Goal: Information Seeking & Learning: Learn about a topic

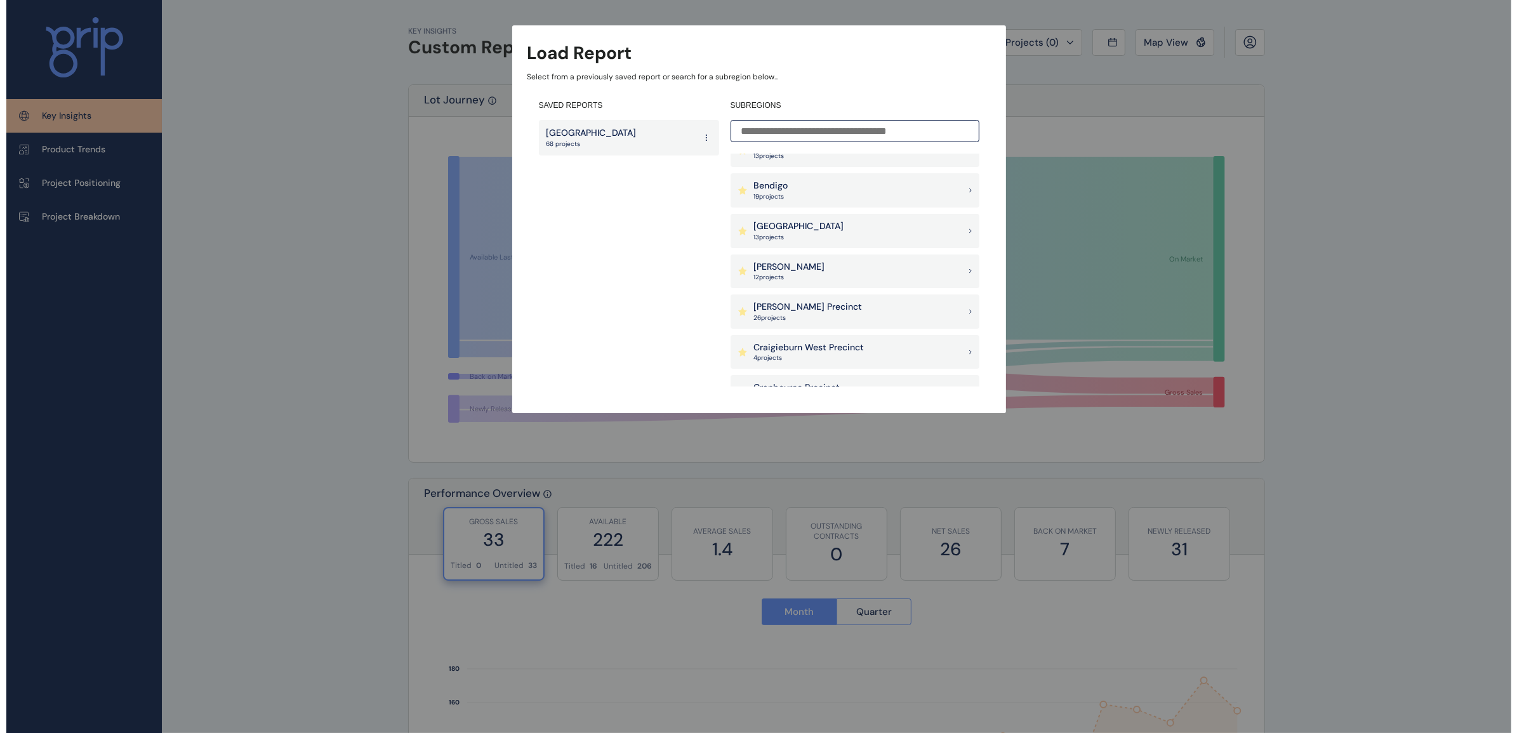
scroll to position [476, 0]
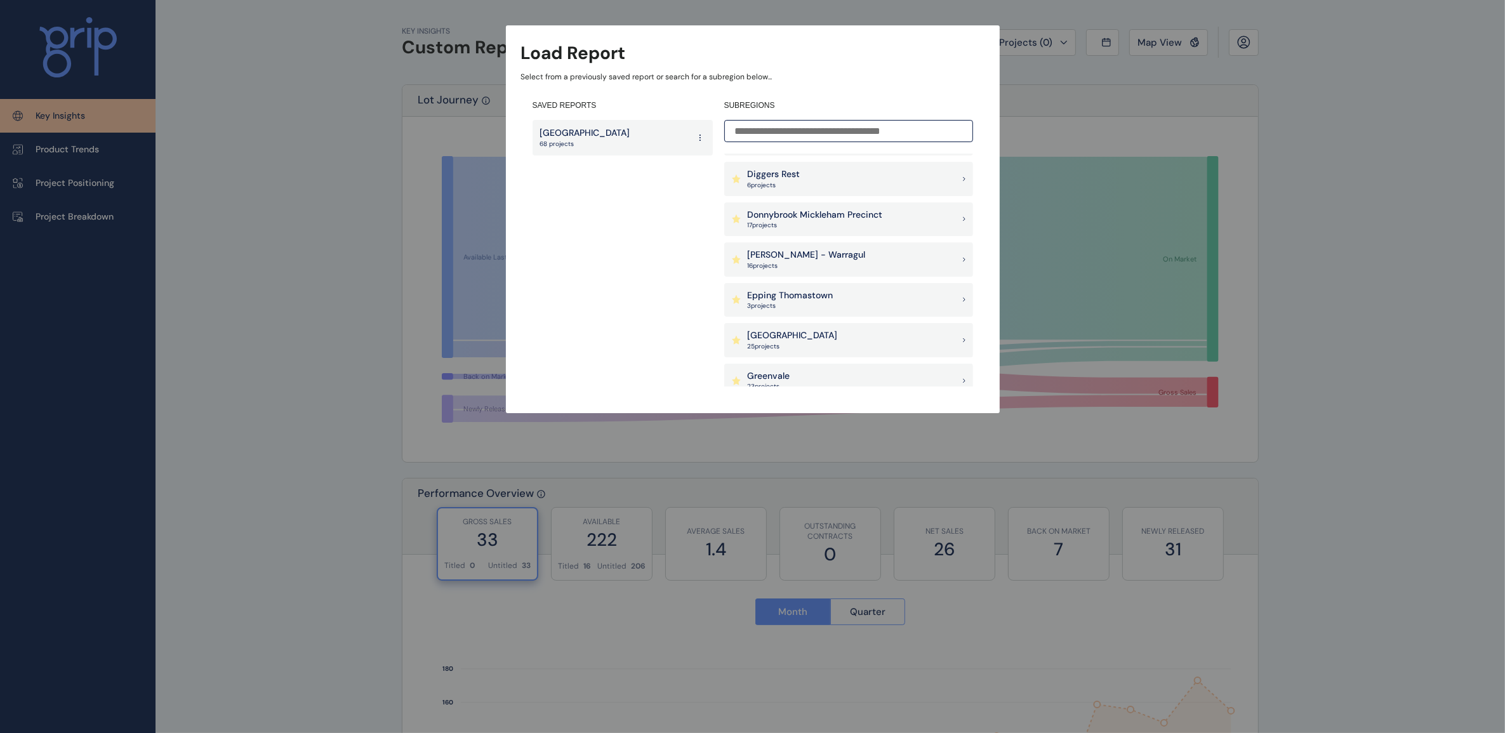
click at [844, 255] on div "Drouin - Warragul 16 project s" at bounding box center [848, 259] width 249 height 34
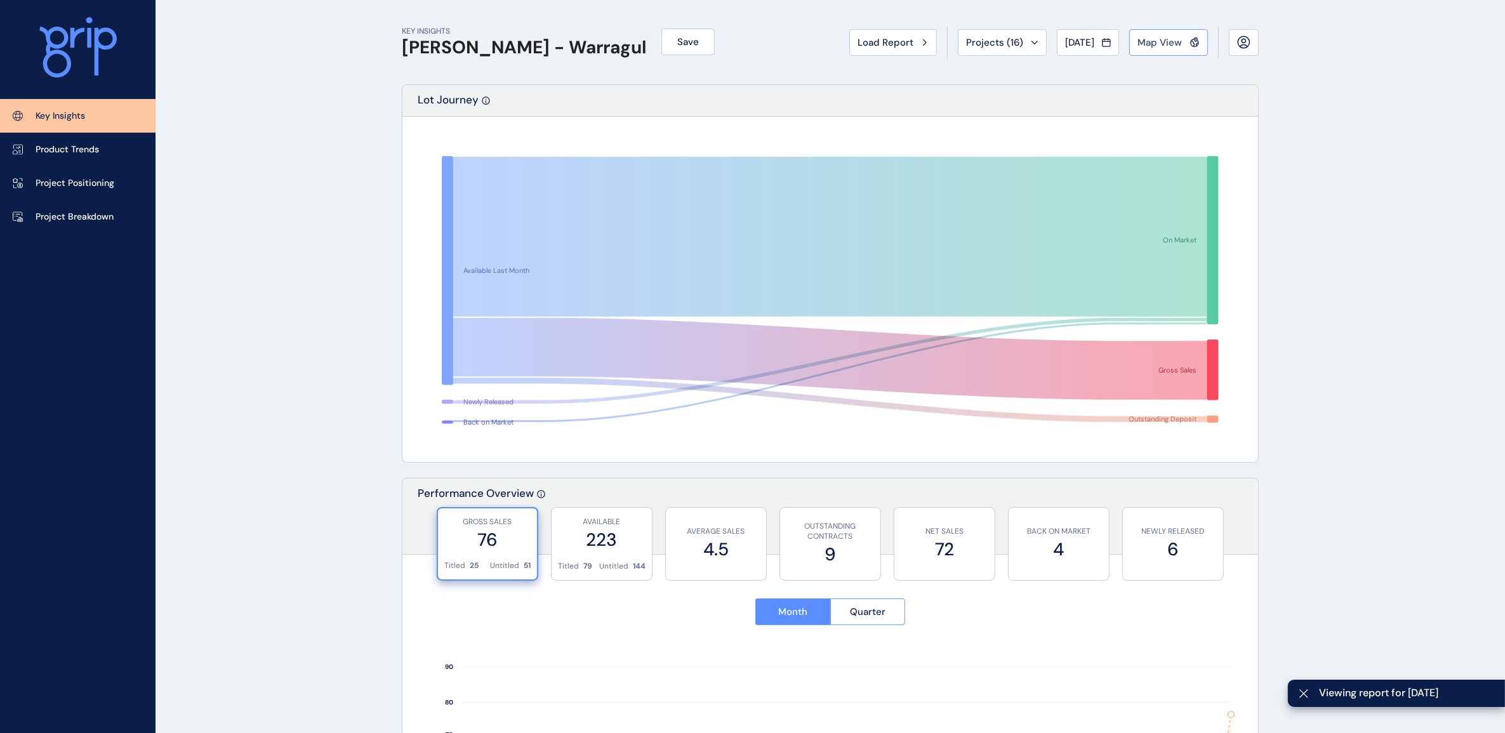
click at [1165, 46] on span "Map View" at bounding box center [1159, 42] width 44 height 13
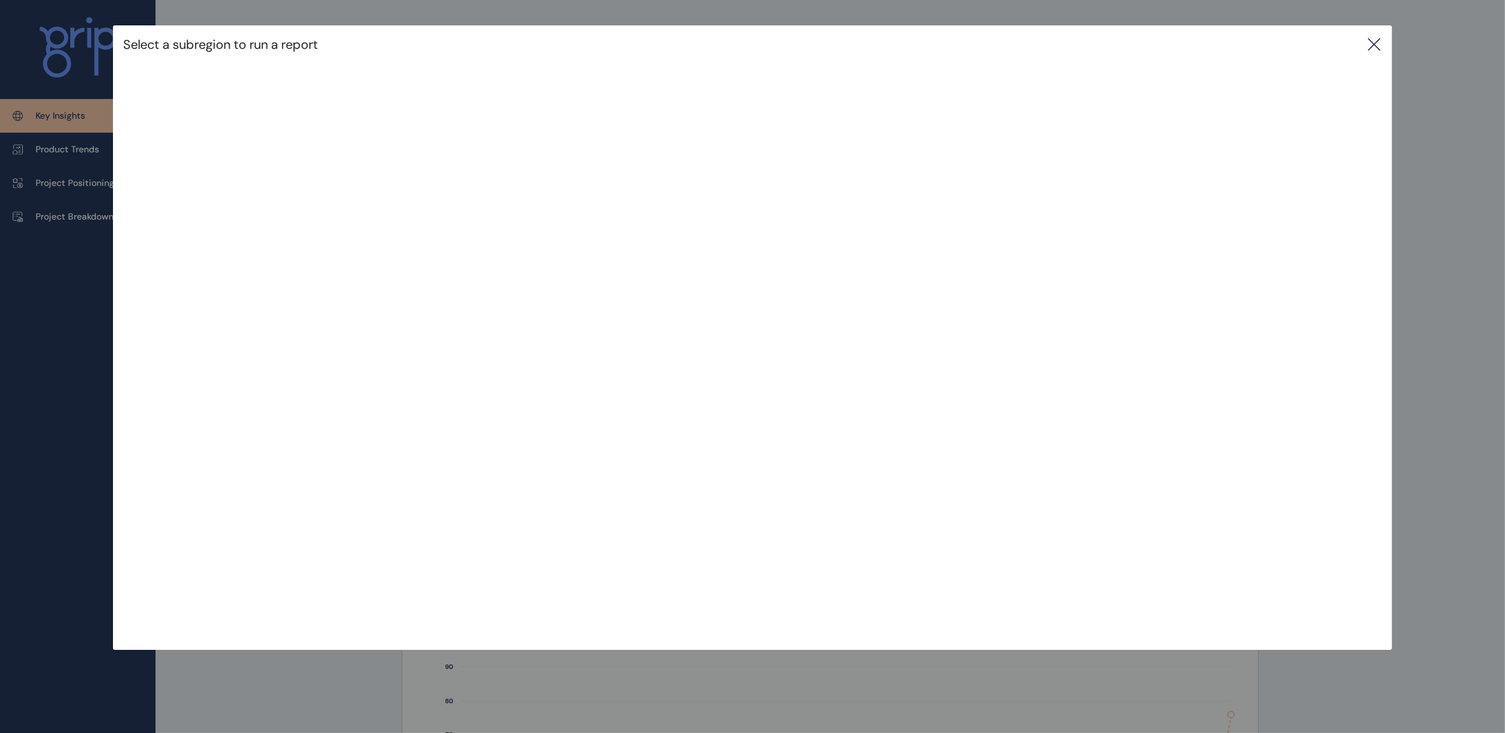
click at [1378, 39] on icon at bounding box center [1373, 44] width 15 height 15
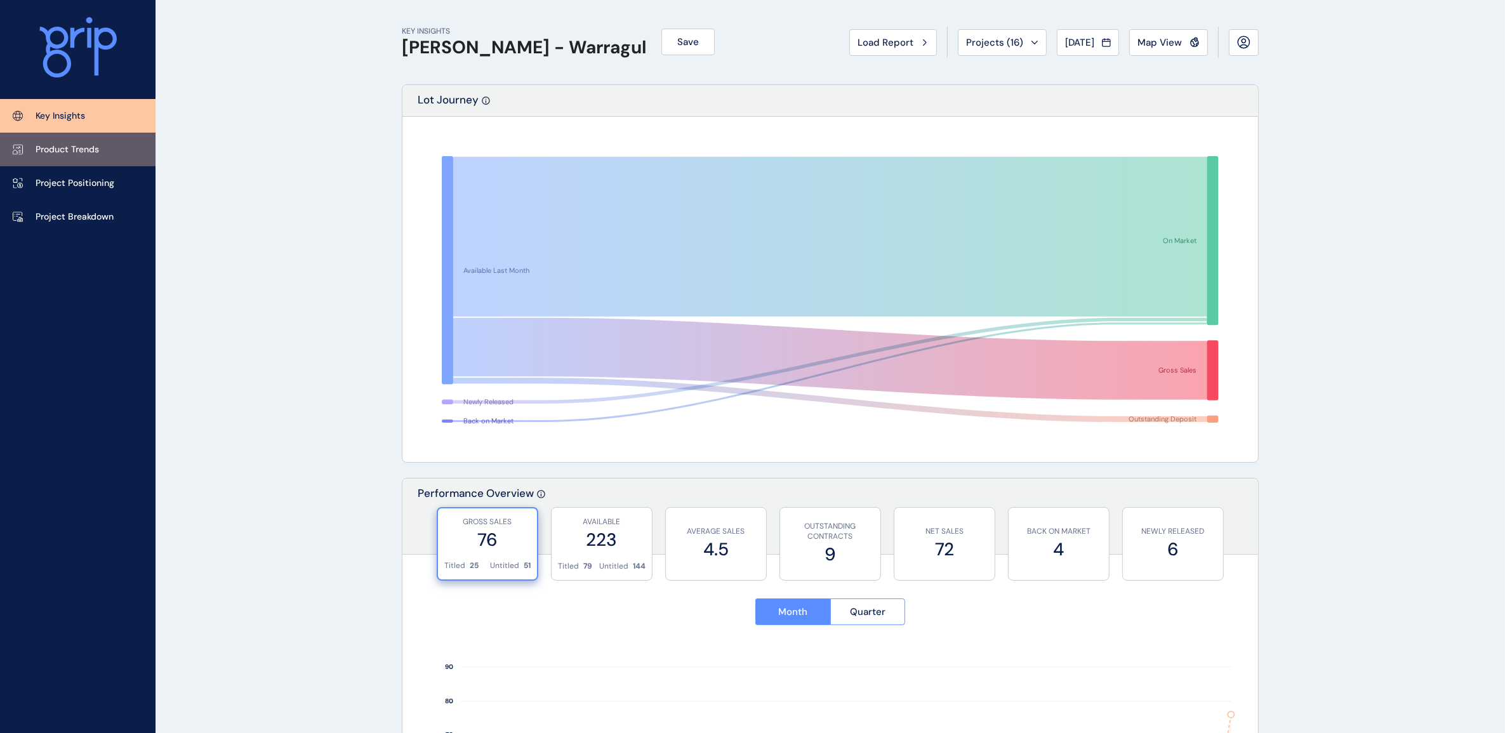
click at [39, 147] on p "Product Trends" at bounding box center [67, 149] width 63 height 13
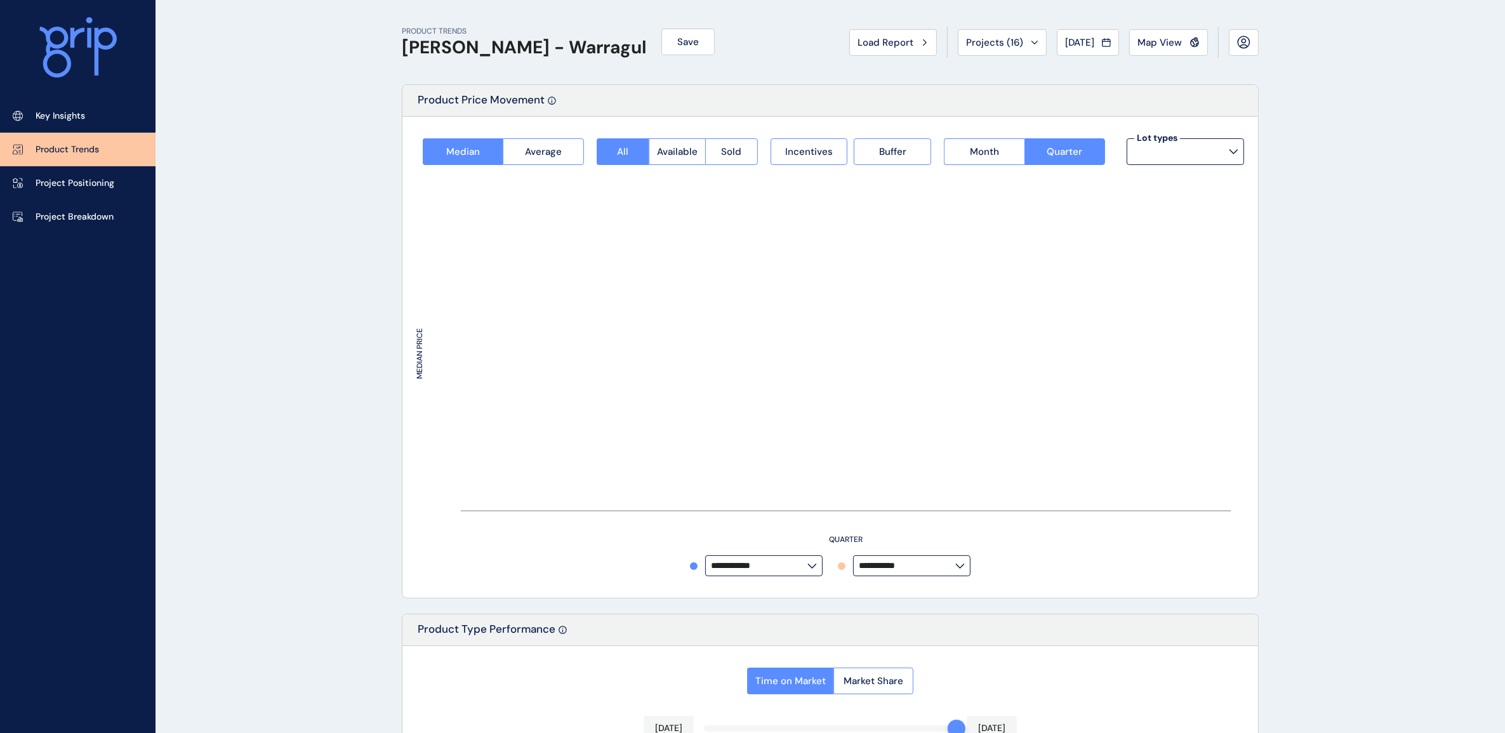
type input "*********"
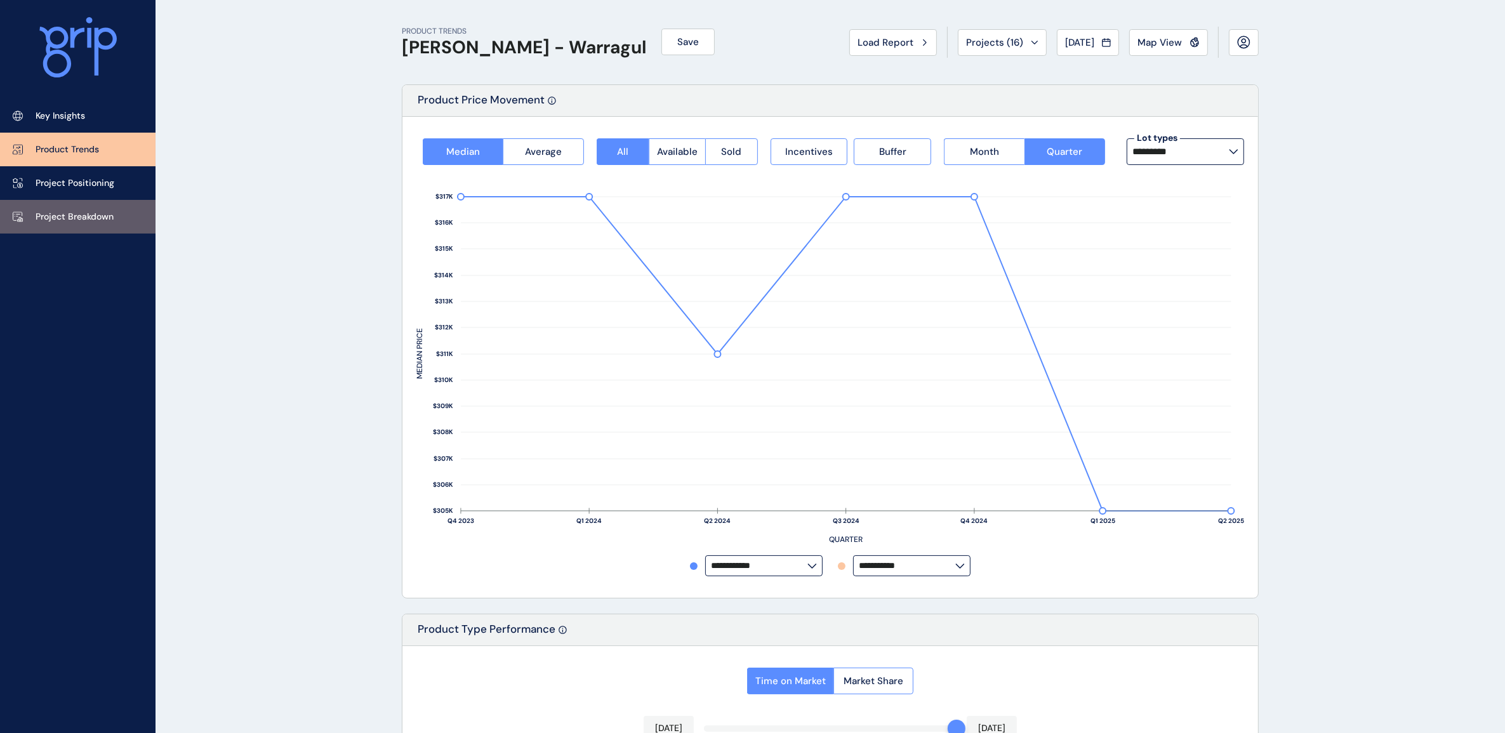
click at [56, 220] on p "Project Breakdown" at bounding box center [75, 217] width 78 height 13
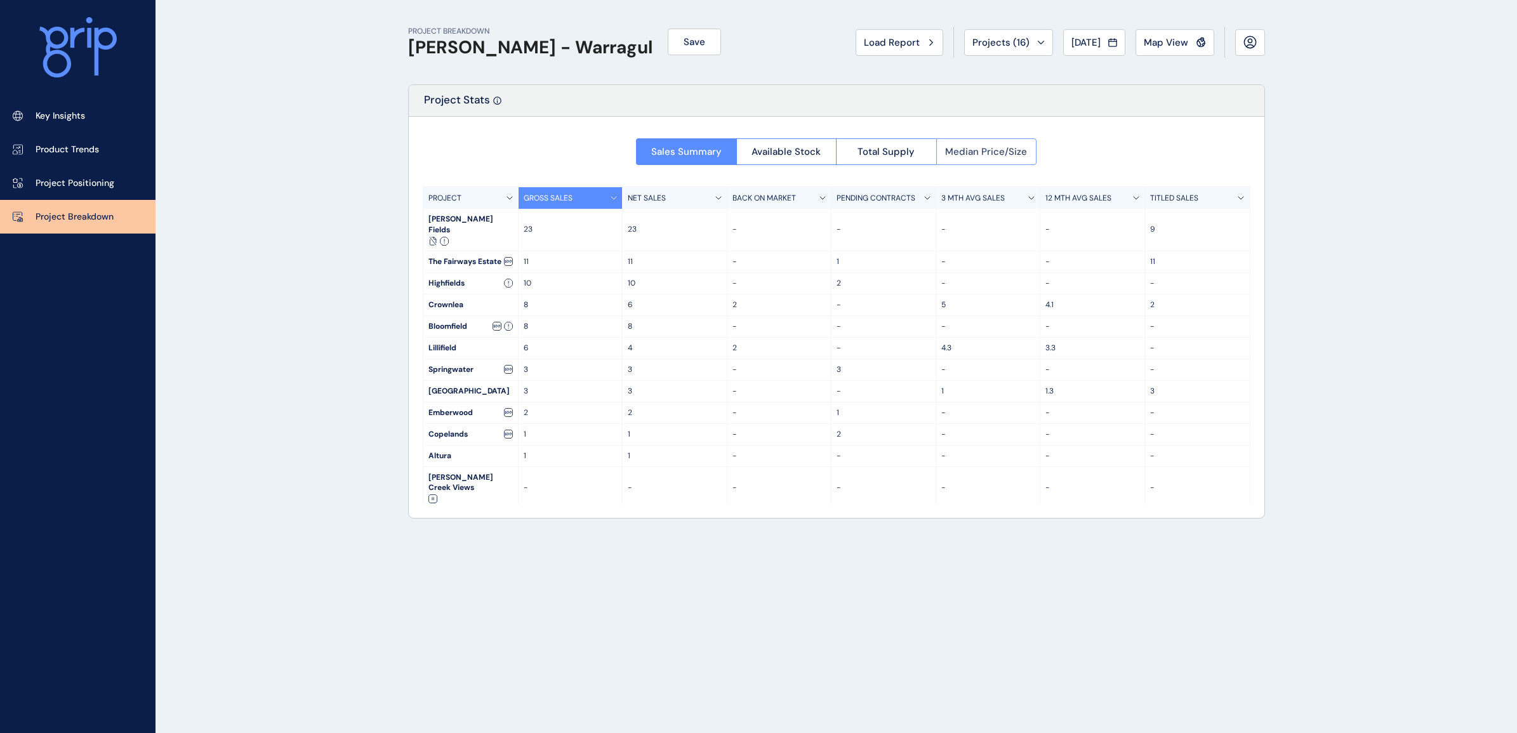
click at [953, 149] on span "Median Price/Size" at bounding box center [986, 151] width 82 height 13
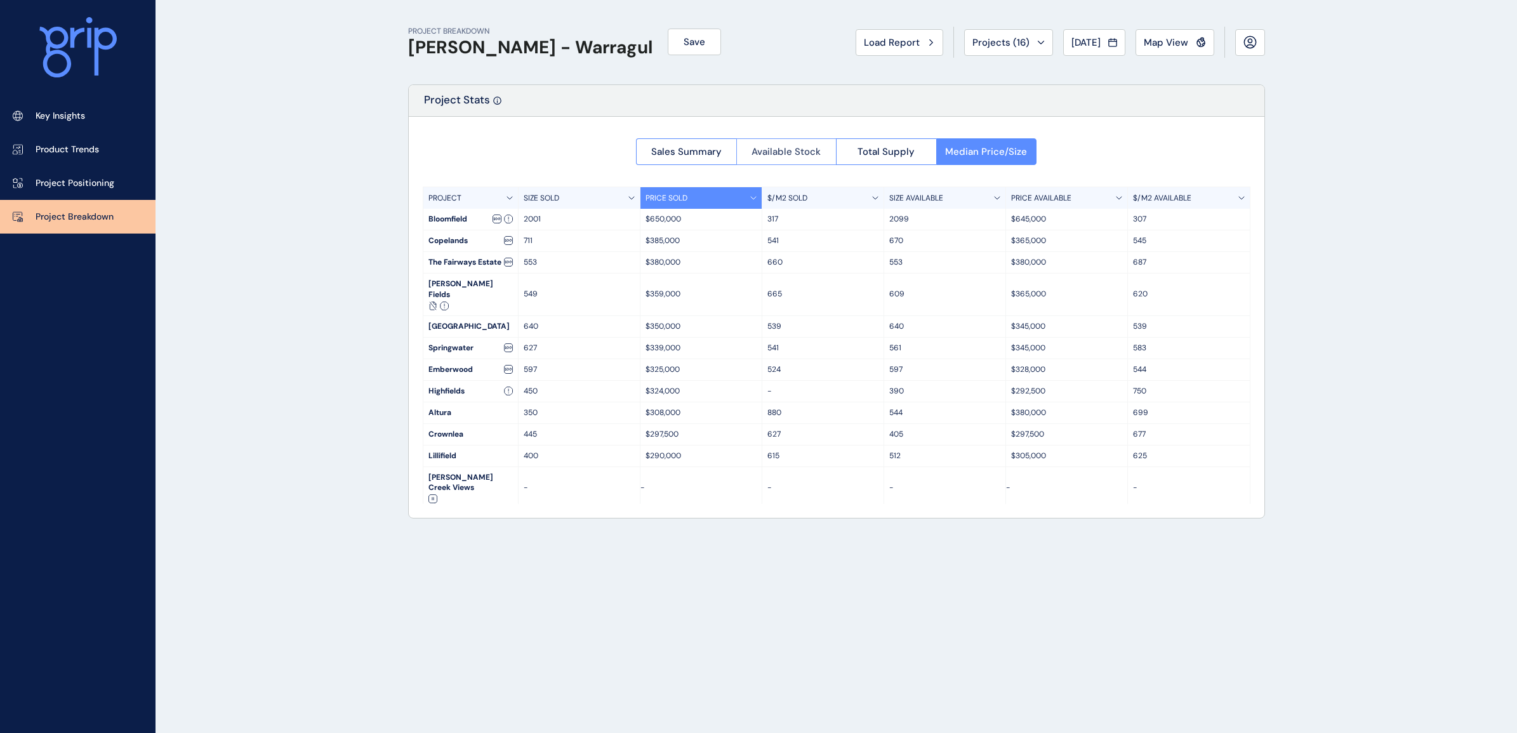
click at [782, 157] on span "Available Stock" at bounding box center [785, 151] width 69 height 13
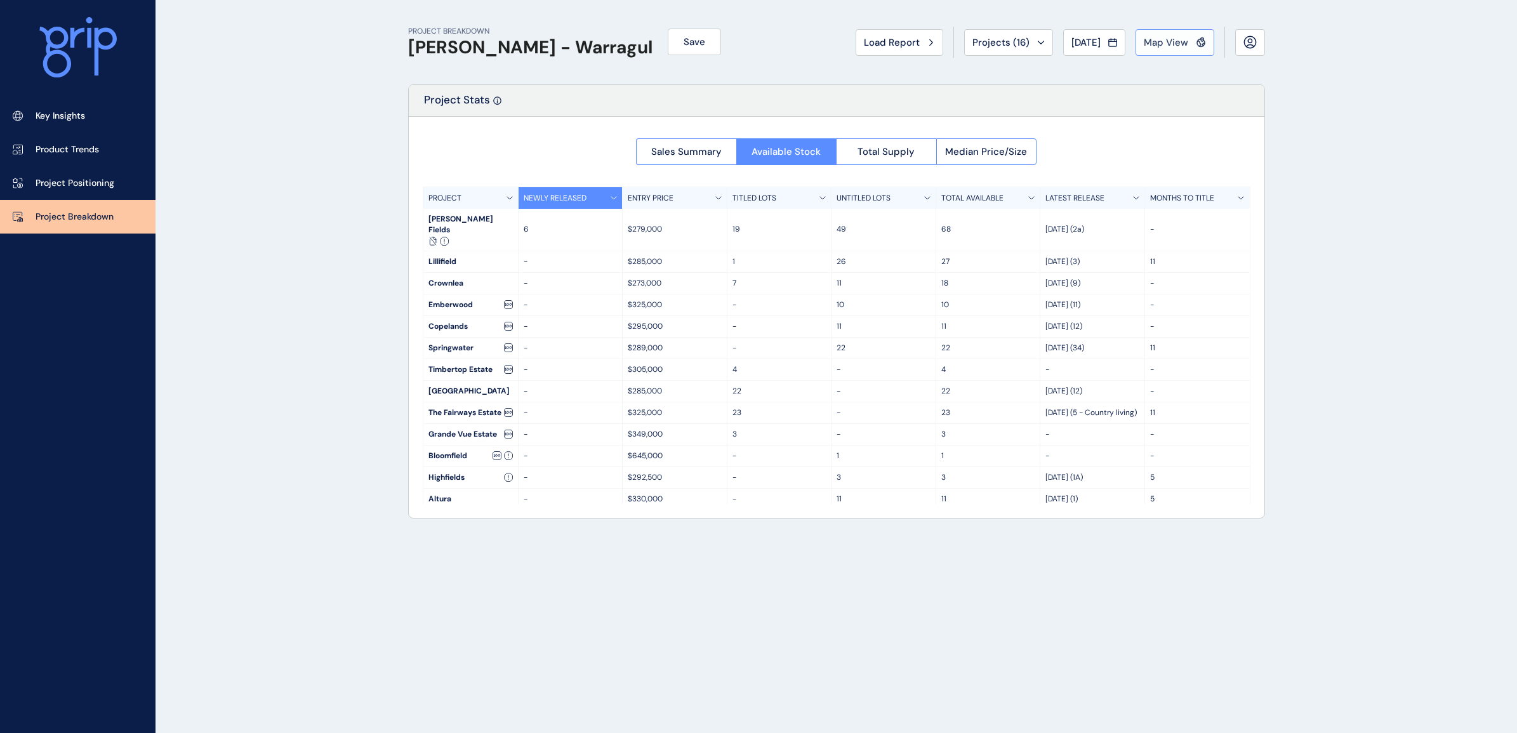
click at [1173, 41] on span "Map View" at bounding box center [1166, 42] width 44 height 13
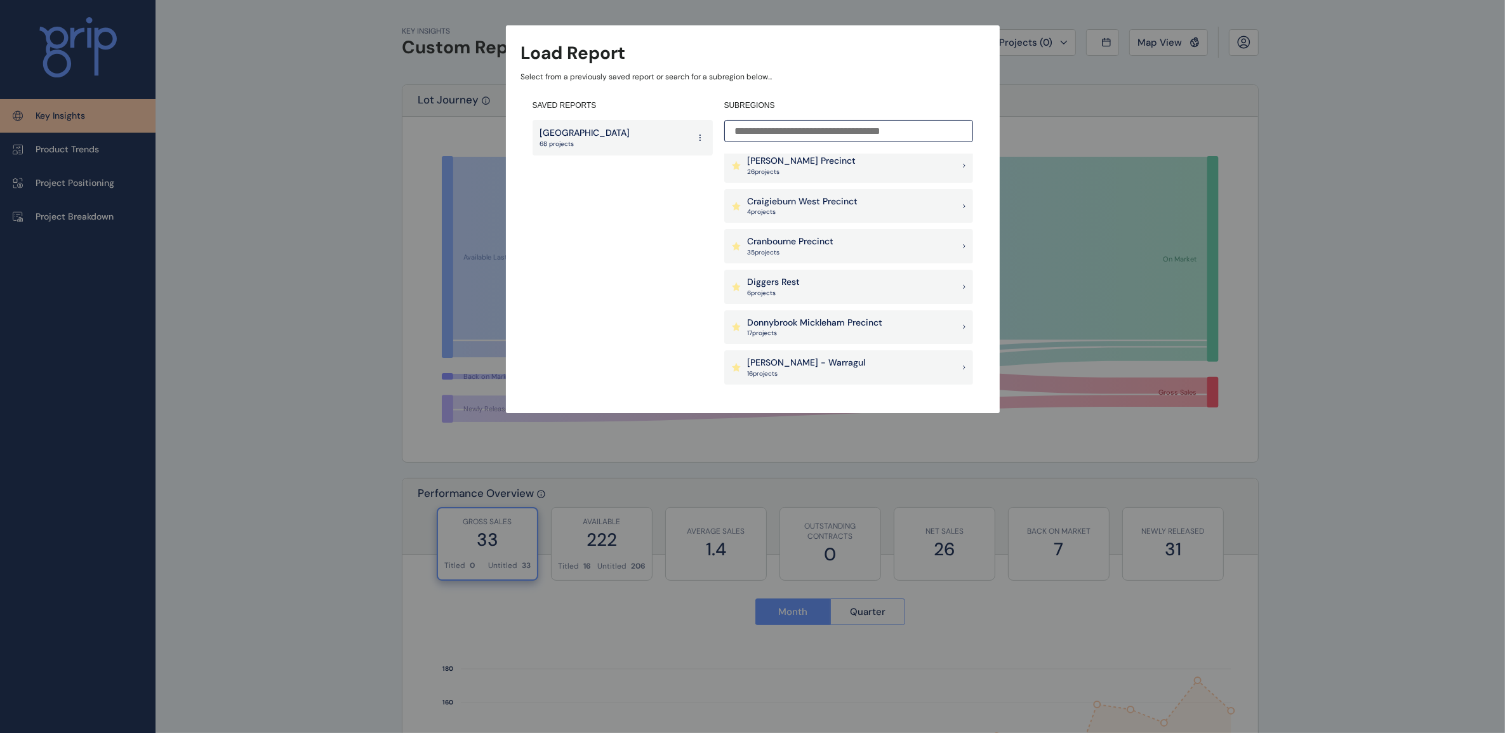
scroll to position [397, 0]
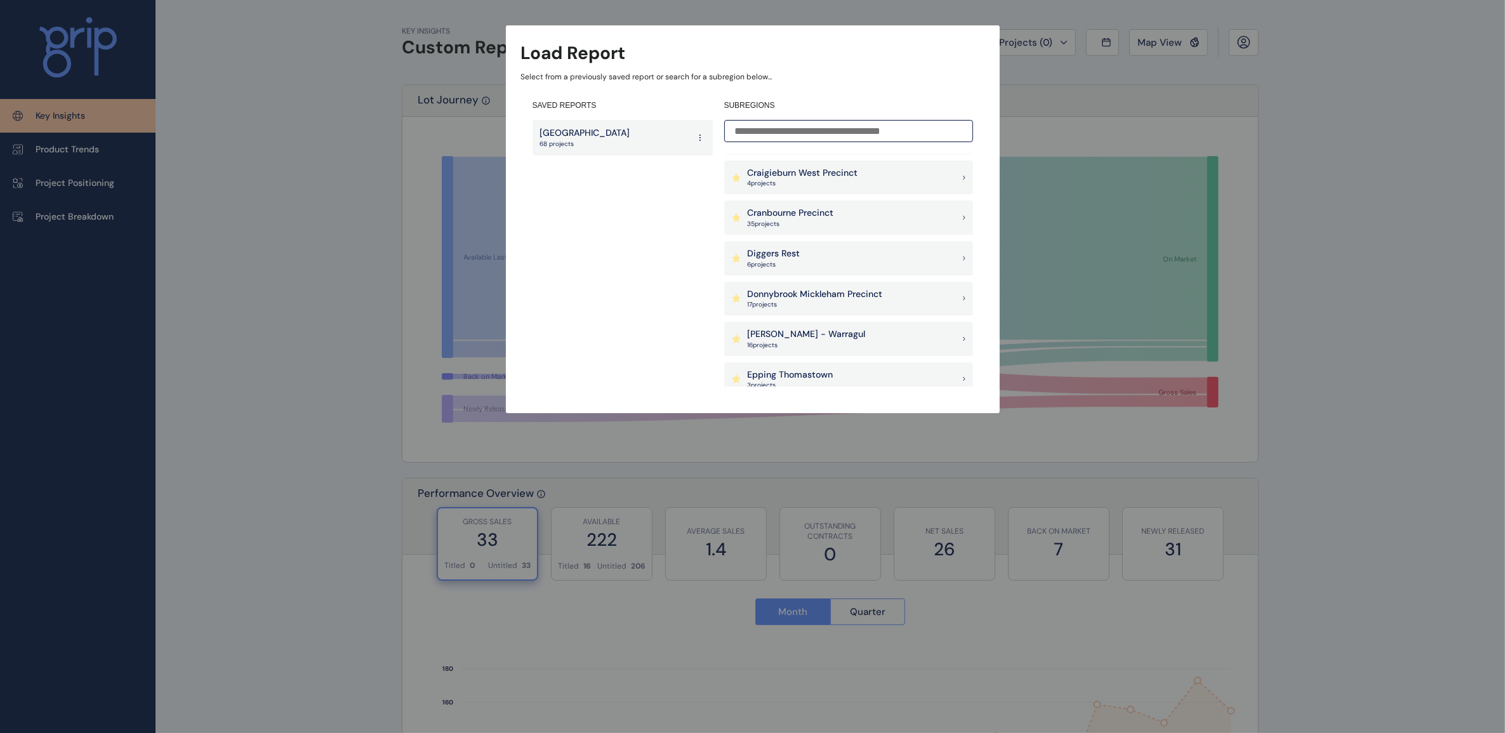
click at [788, 338] on p "[PERSON_NAME] - Warragul" at bounding box center [807, 334] width 118 height 13
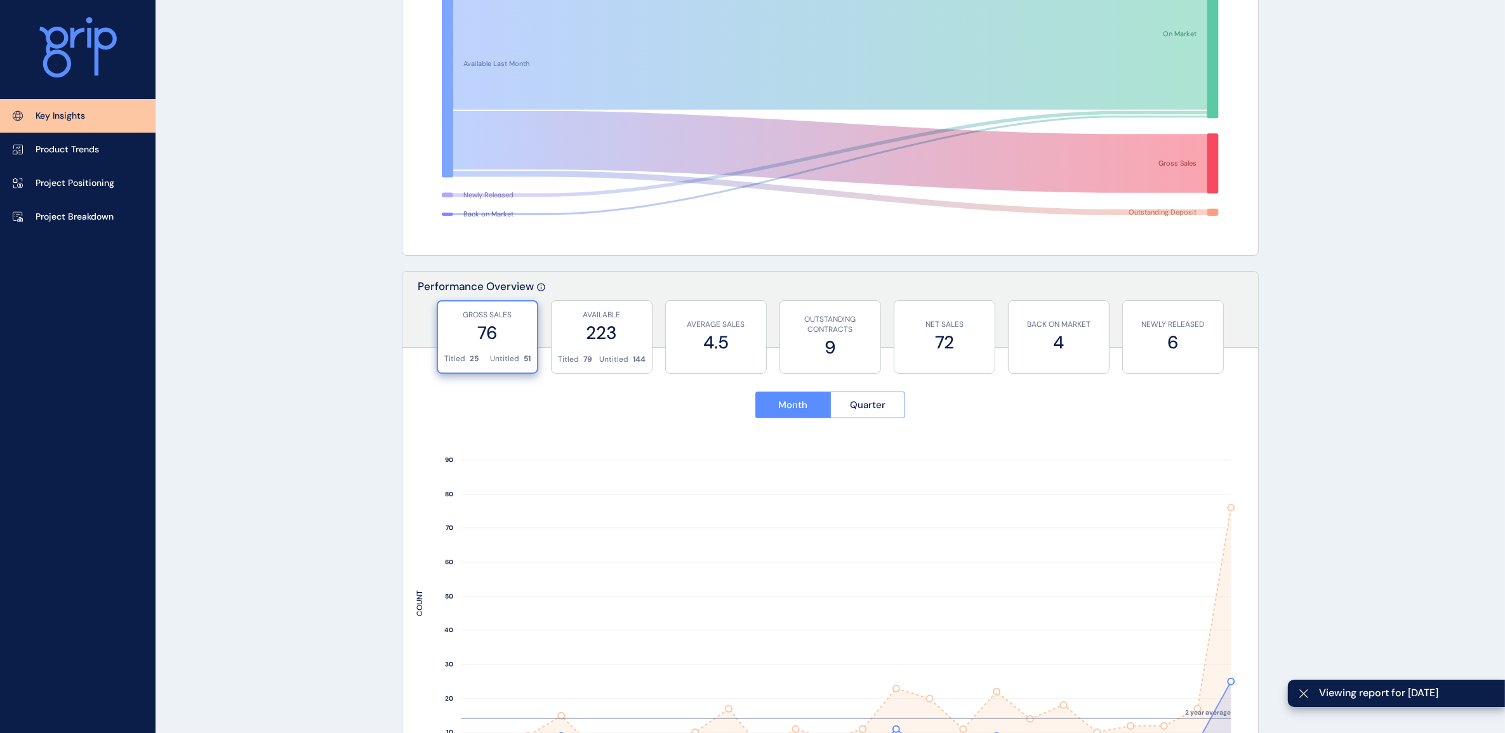
scroll to position [397, 0]
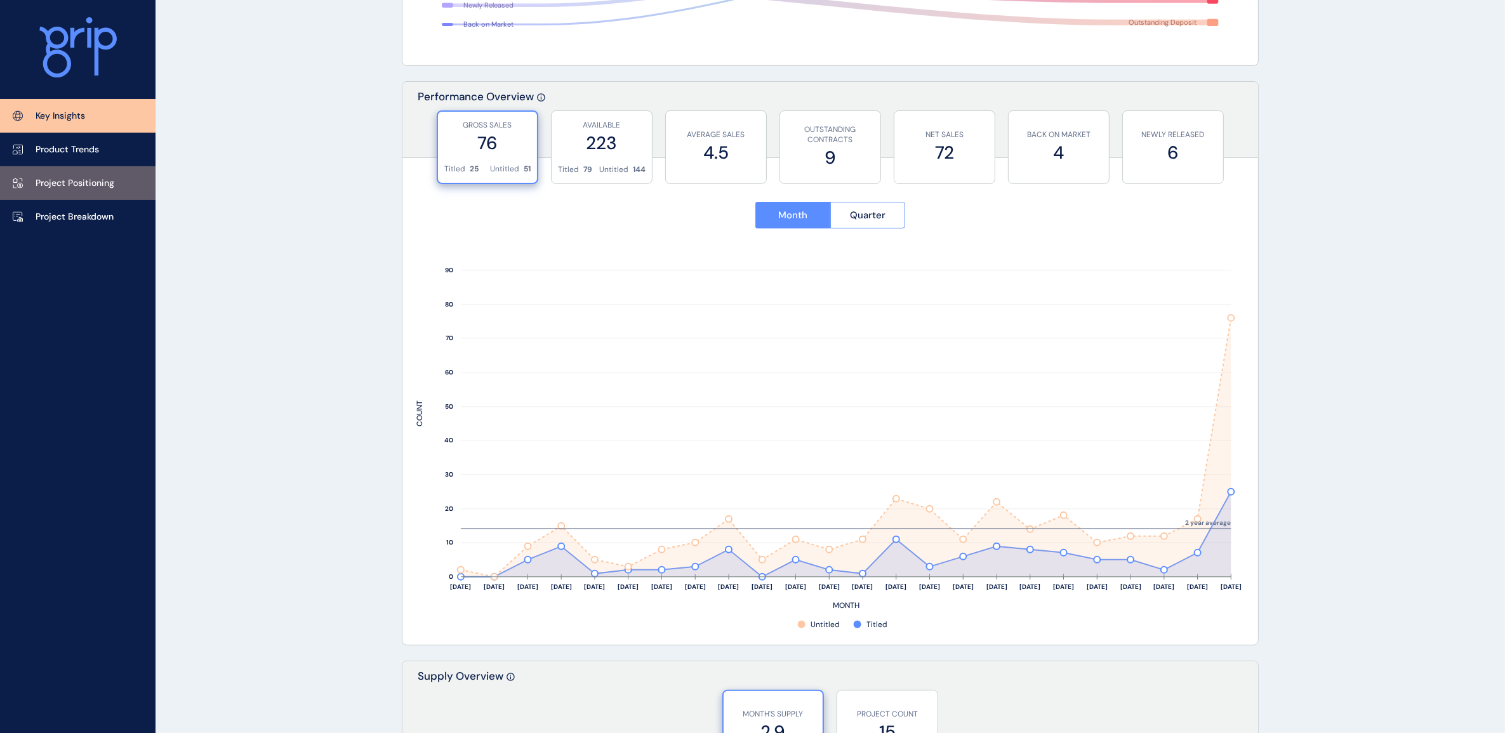
click at [51, 187] on p "Project Positioning" at bounding box center [75, 183] width 79 height 13
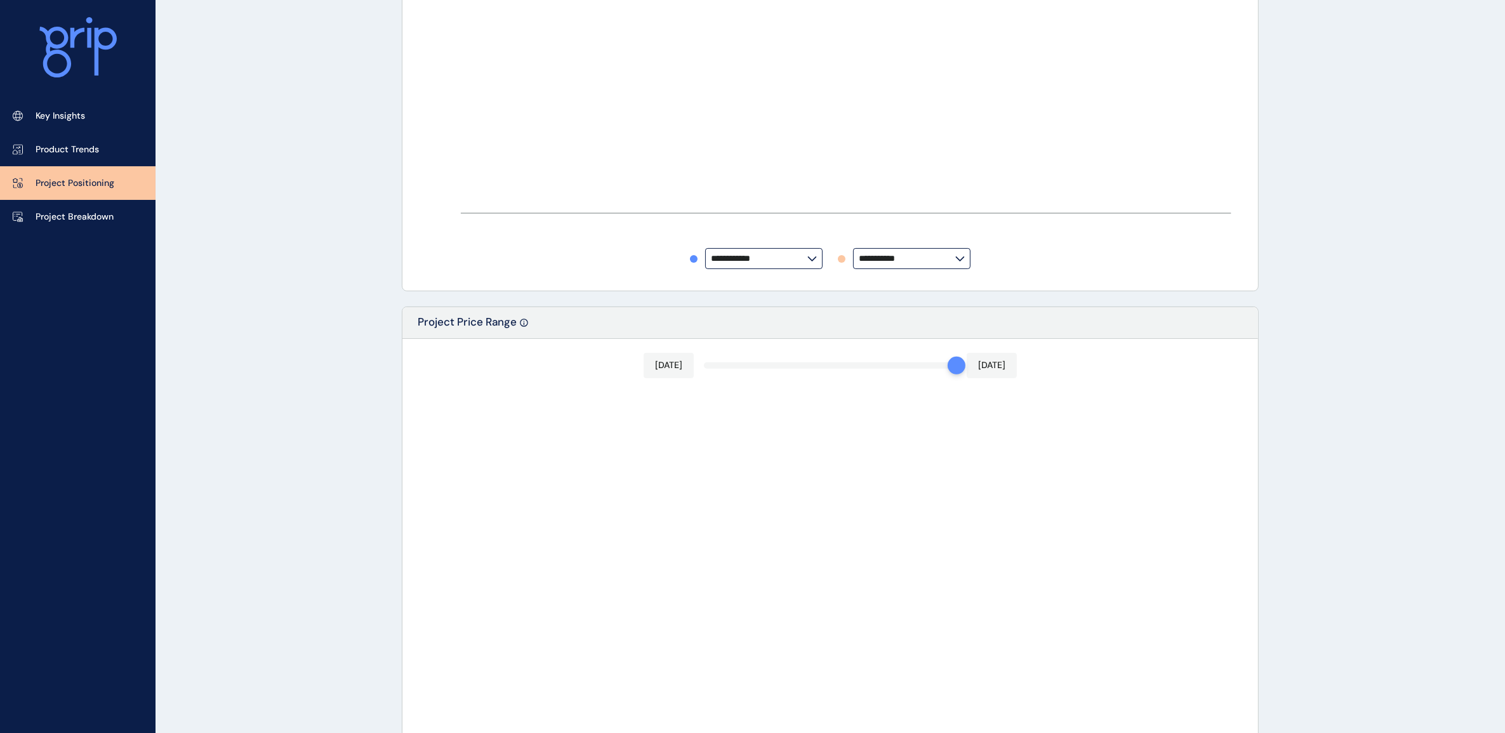
type input "**********"
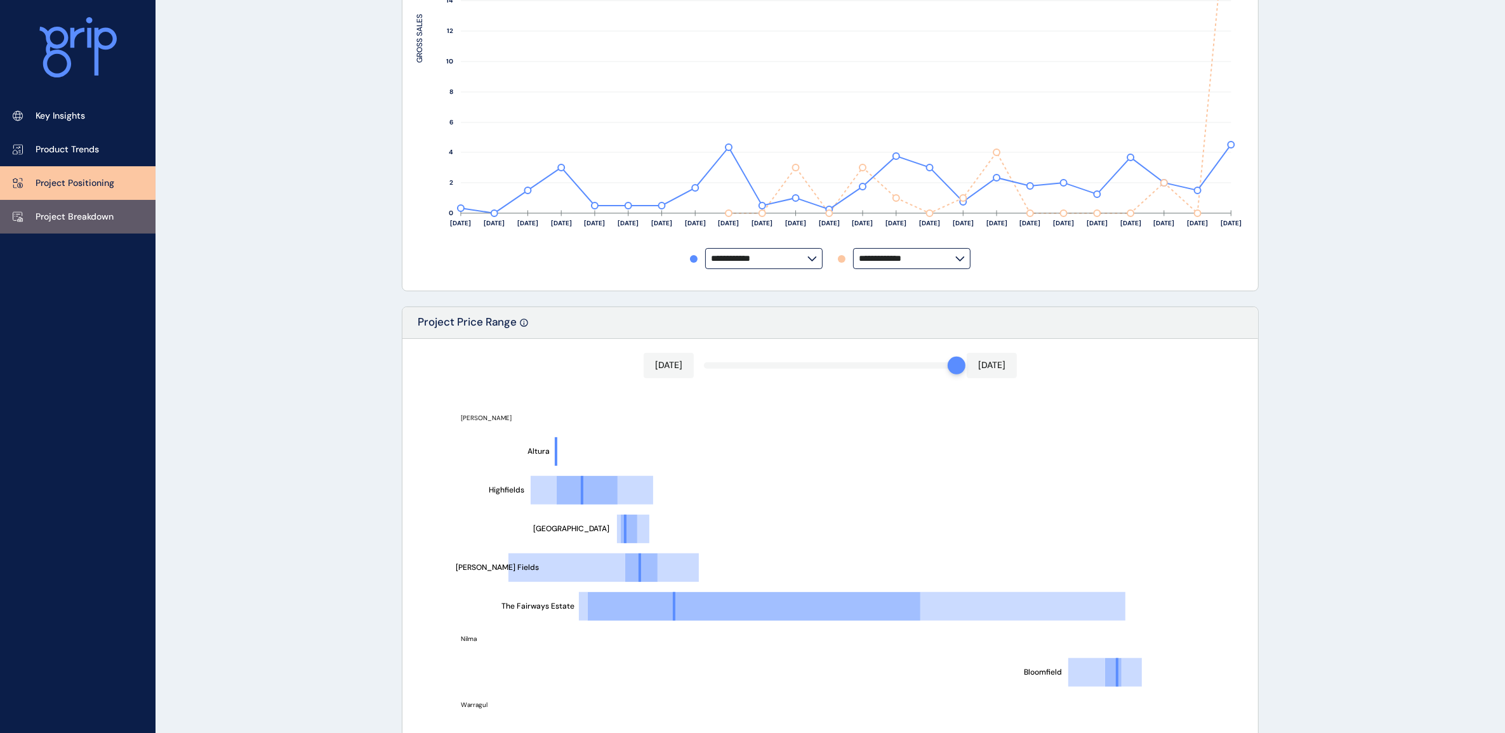
click at [46, 208] on link "Project Breakdown" at bounding box center [77, 217] width 155 height 34
